Goal: Task Accomplishment & Management: Manage account settings

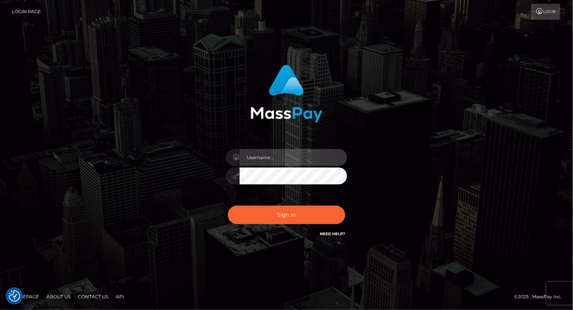
click at [286, 152] on input "text" at bounding box center [292, 157] width 107 height 17
type input "Arlene.luminaryplay"
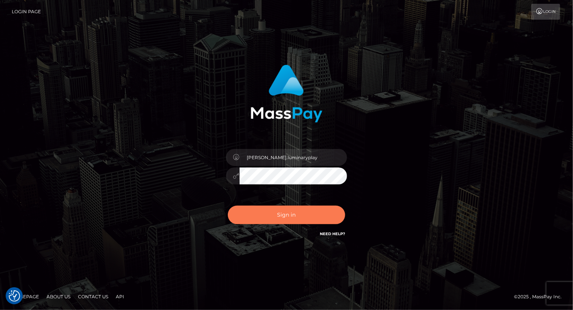
click at [290, 215] on button "Sign in" at bounding box center [286, 215] width 117 height 19
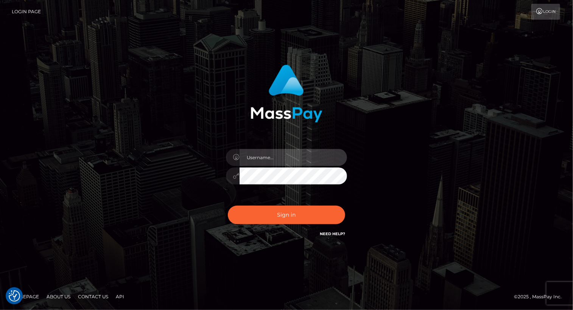
click at [294, 156] on input "text" at bounding box center [292, 157] width 107 height 17
type input "Arlene.luminaryplay"
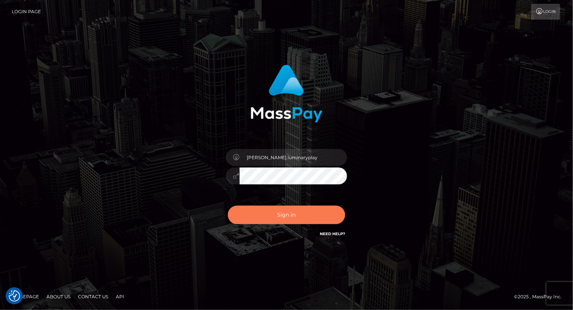
click at [279, 217] on button "Sign in" at bounding box center [286, 215] width 117 height 19
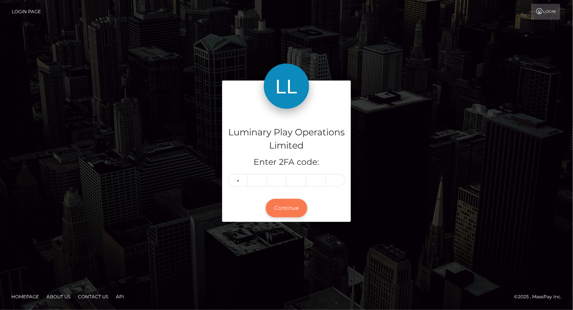
type input "7"
type input "6"
type input "8"
type input "1"
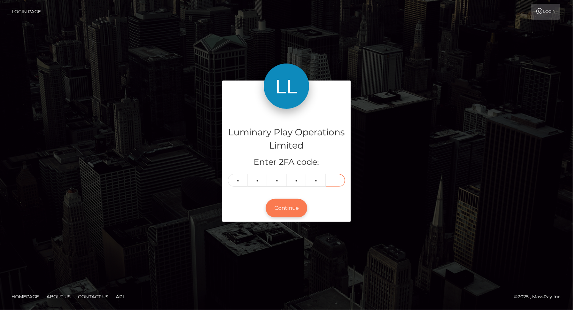
type input "7"
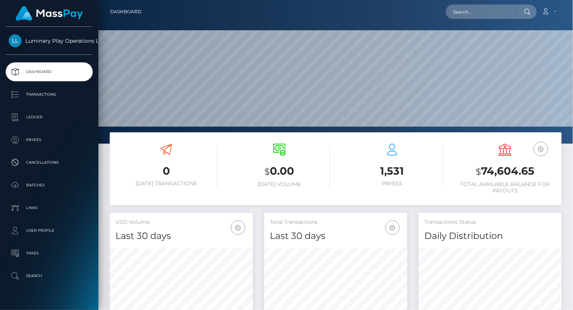
scroll to position [134, 143]
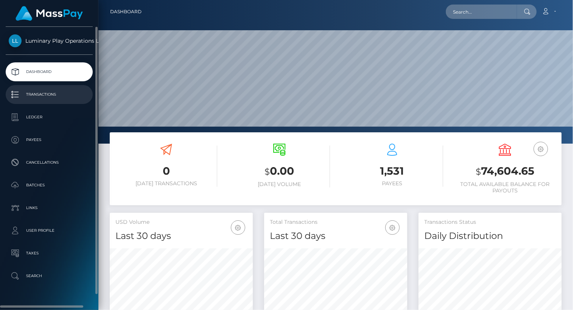
click at [45, 92] on p "Transactions" at bounding box center [49, 94] width 81 height 11
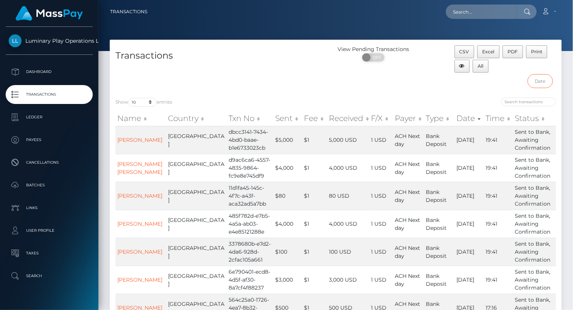
click at [541, 82] on input "text" at bounding box center [539, 81] width 25 height 14
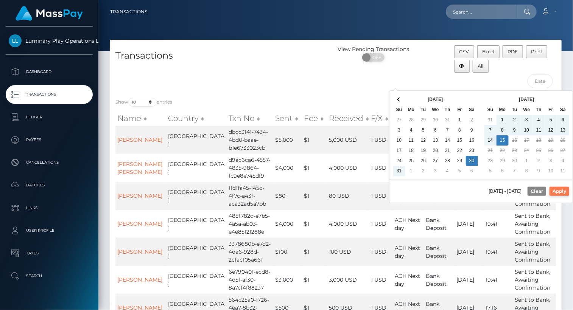
click at [563, 191] on button "Apply" at bounding box center [559, 191] width 20 height 9
type input "08/30/2025 - 09/15/2025"
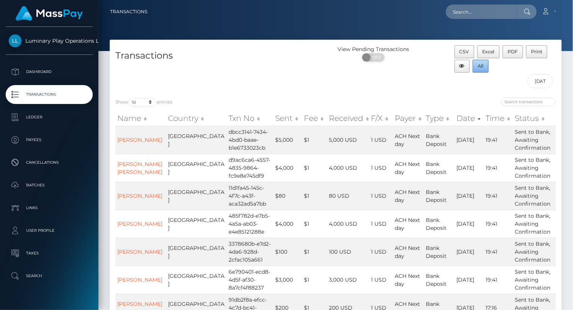
click at [483, 67] on span "All" at bounding box center [481, 66] width 6 height 6
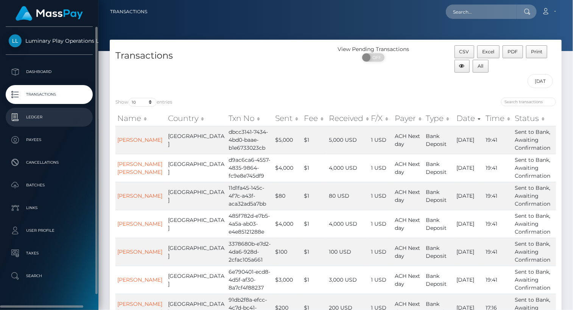
click at [63, 118] on p "Ledger" at bounding box center [49, 117] width 81 height 11
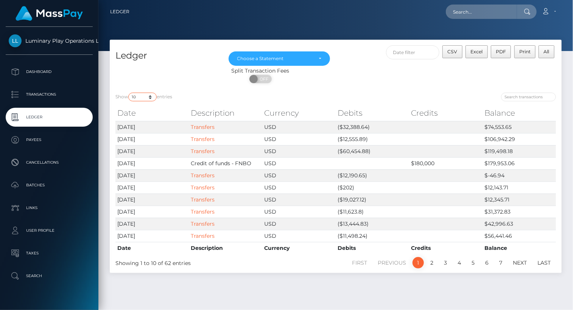
click at [142, 97] on select "10 25 50 100 250" at bounding box center [142, 97] width 28 height 9
select select "100"
click at [129, 93] on select "10 25 50 100 250" at bounding box center [142, 97] width 28 height 9
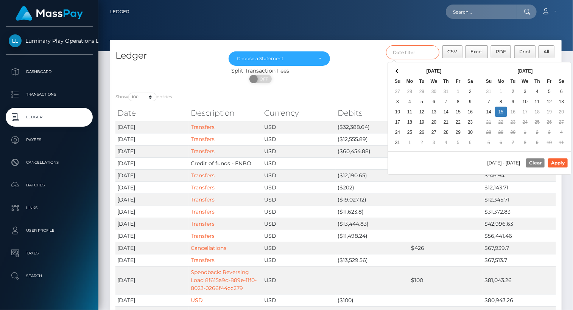
click at [428, 53] on input "text" at bounding box center [413, 52] width 54 height 14
click at [560, 160] on button "Apply" at bounding box center [558, 162] width 20 height 9
type input "[DATE] - [DATE]"
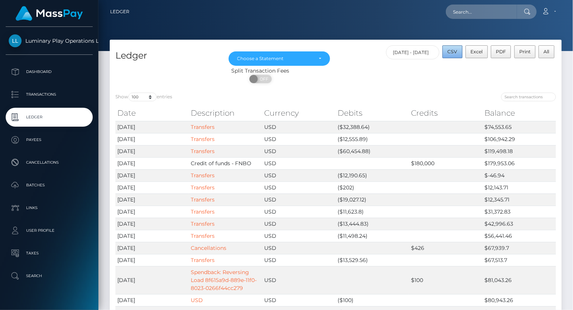
click at [457, 53] on span "CSV" at bounding box center [452, 52] width 10 height 6
click at [318, 58] on div "Choose a Statement" at bounding box center [279, 59] width 84 height 6
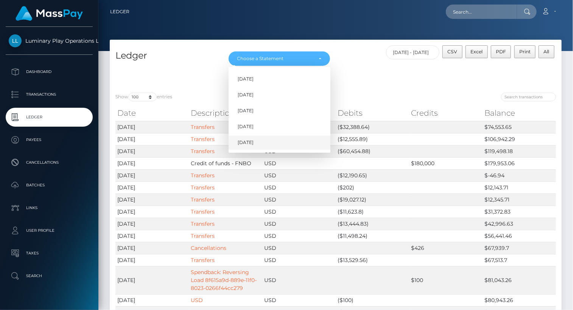
click at [245, 140] on span "[DATE]" at bounding box center [245, 143] width 16 height 7
select select "[DATE]"
